Goal: Task Accomplishment & Management: Manage account settings

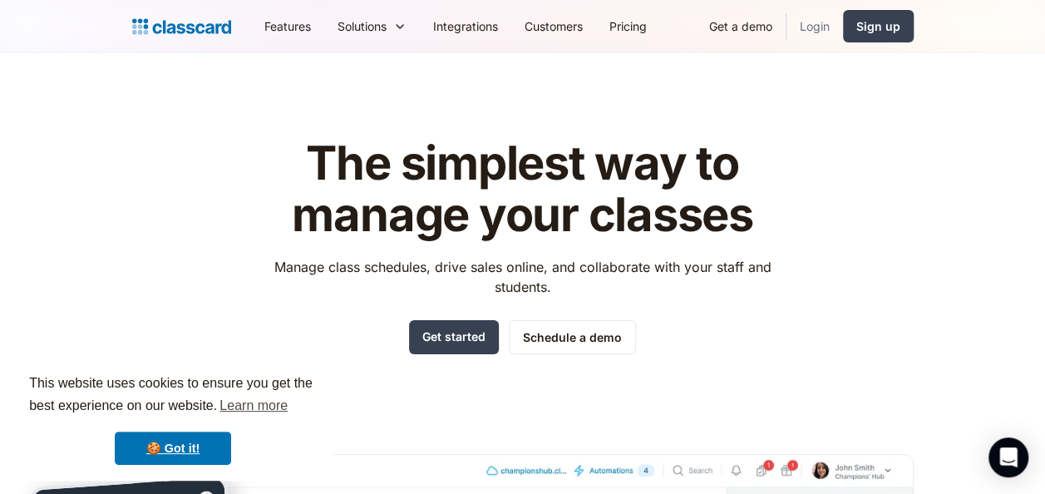
click at [799, 27] on link "Login" at bounding box center [815, 25] width 57 height 37
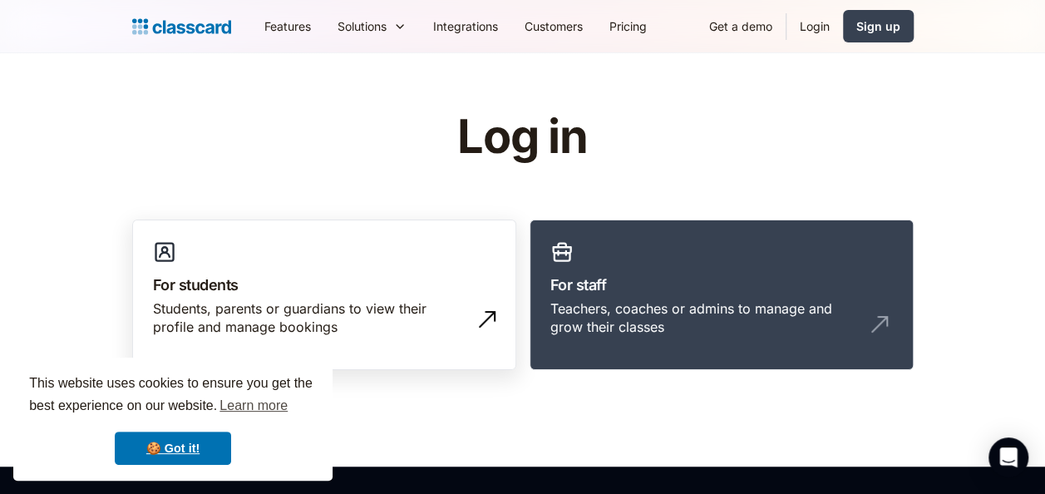
click at [426, 322] on div "Students, parents or guardians to view their profile and manage bookings" at bounding box center [307, 317] width 309 height 37
